Goal: Find specific page/section: Find specific page/section

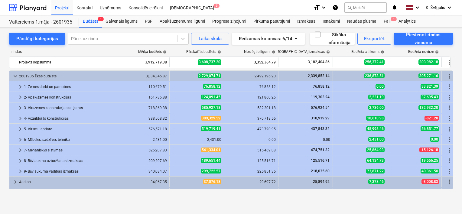
click at [34, 7] on div at bounding box center [27, 7] width 37 height 15
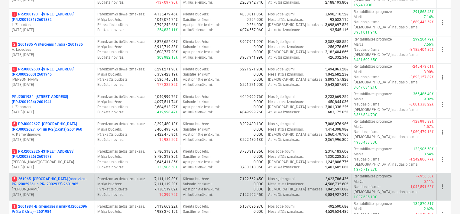
scroll to position [210, 0]
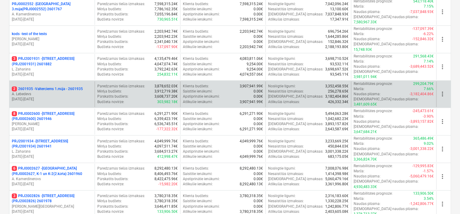
click at [82, 92] on p "A. Lebedevs" at bounding box center [52, 94] width 80 height 5
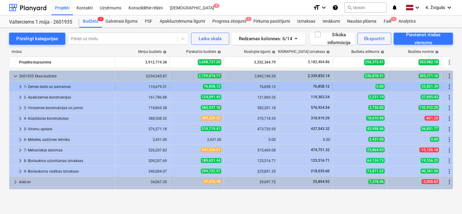
click at [21, 86] on span "keyboard_arrow_right" at bounding box center [20, 86] width 7 height 7
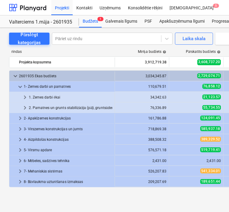
click at [120, 201] on div "Pārslēgt kategorijas Pāriet uz rindu Laika skala Redzamas kolonnas : 6/14 Sīkāk…" at bounding box center [206, 120] width 413 height 184
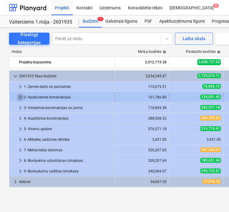
click at [21, 95] on span "keyboard_arrow_right" at bounding box center [20, 97] width 7 height 7
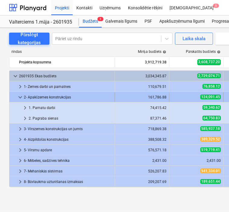
click at [21, 97] on span "keyboard_arrow_down" at bounding box center [20, 97] width 7 height 7
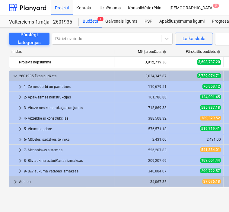
click at [21, 107] on span "keyboard_arrow_right" at bounding box center [20, 107] width 7 height 7
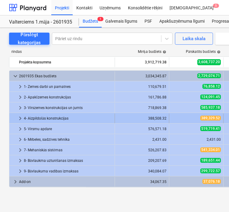
click at [21, 116] on span "keyboard_arrow_right" at bounding box center [20, 118] width 7 height 7
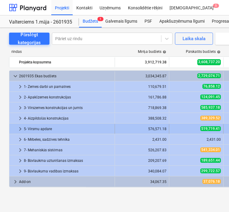
click at [20, 128] on span "keyboard_arrow_right" at bounding box center [20, 128] width 7 height 7
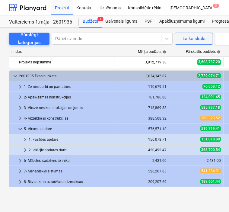
scroll to position [30, 0]
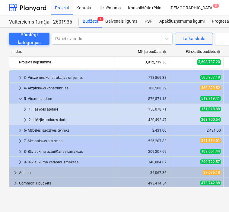
click at [20, 96] on span "keyboard_arrow_down" at bounding box center [20, 98] width 7 height 7
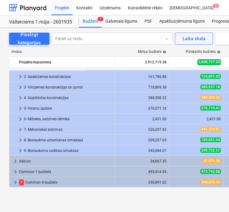
scroll to position [21, 0]
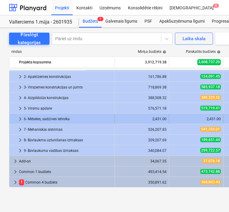
click at [18, 119] on span "keyboard_arrow_right" at bounding box center [20, 118] width 7 height 7
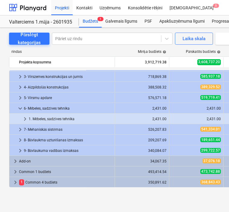
scroll to position [31, 0]
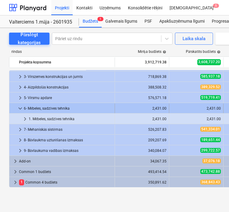
click at [20, 108] on span "keyboard_arrow_down" at bounding box center [20, 108] width 7 height 7
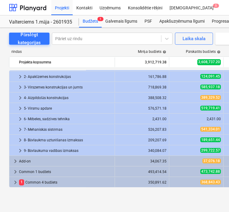
scroll to position [21, 0]
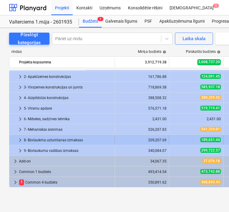
click at [20, 140] on span "keyboard_arrow_right" at bounding box center [20, 140] width 7 height 7
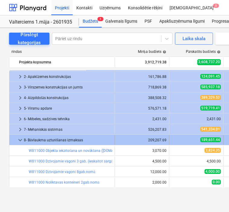
click at [21, 139] on span "keyboard_arrow_down" at bounding box center [20, 140] width 7 height 7
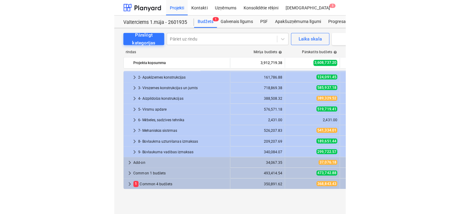
scroll to position [0, 0]
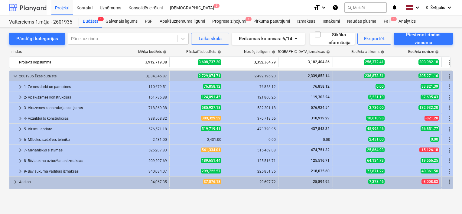
click at [34, 10] on div at bounding box center [27, 7] width 37 height 15
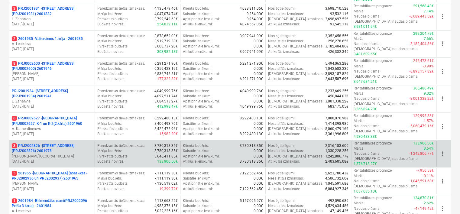
scroll to position [270, 0]
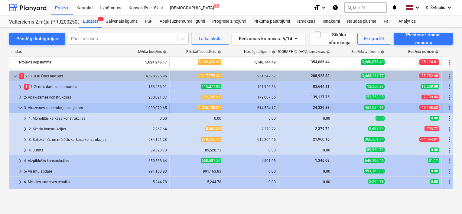
click at [19, 109] on span "keyboard_arrow_down" at bounding box center [20, 107] width 7 height 7
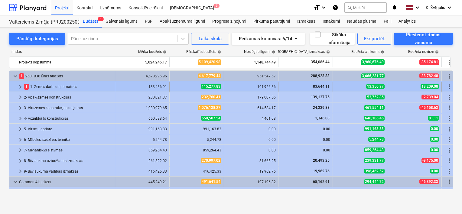
click at [19, 85] on span "keyboard_arrow_right" at bounding box center [20, 86] width 7 height 7
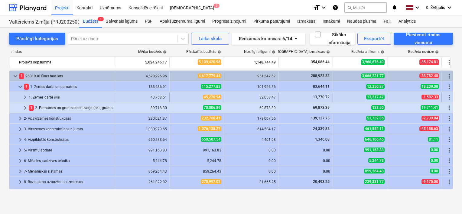
click at [26, 96] on span "keyboard_arrow_right" at bounding box center [24, 97] width 7 height 7
